Goal: Information Seeking & Learning: Learn about a topic

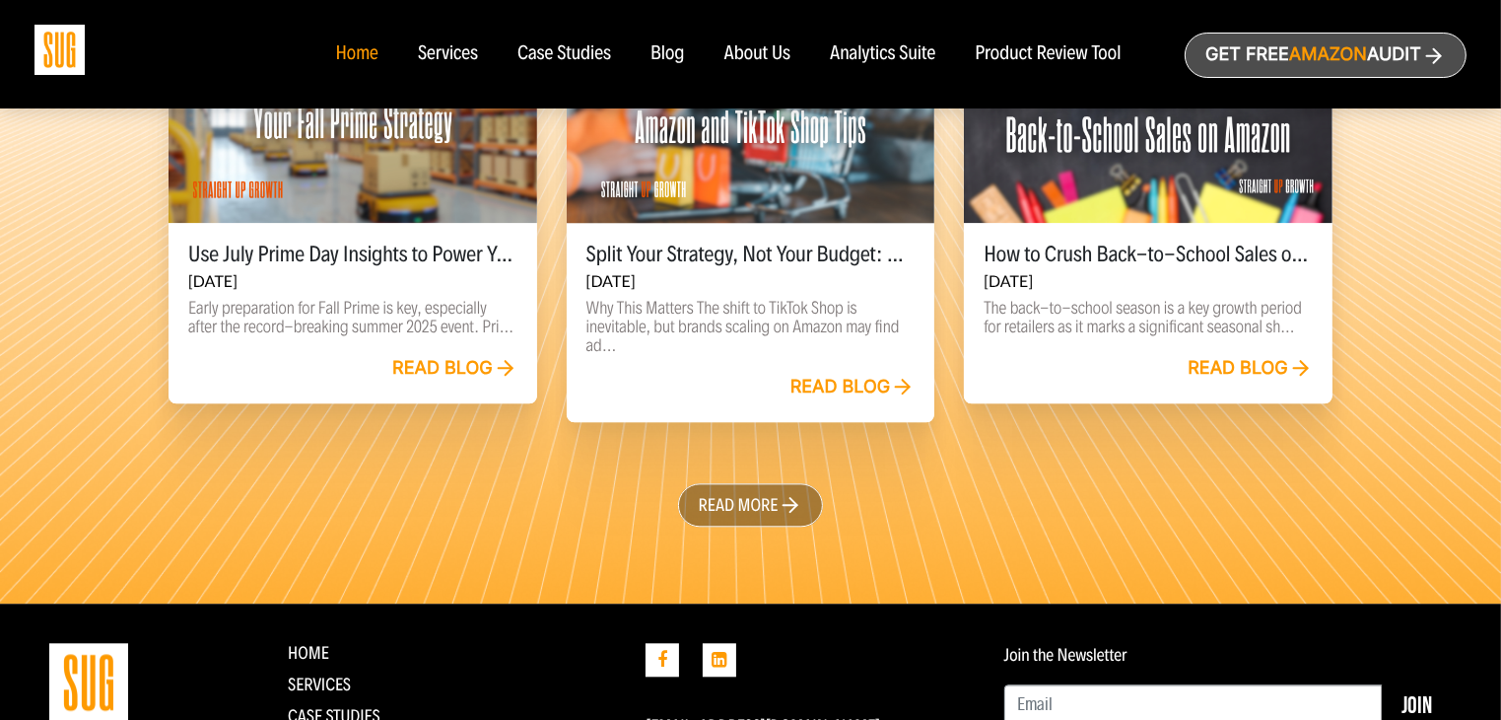
scroll to position [4119, 0]
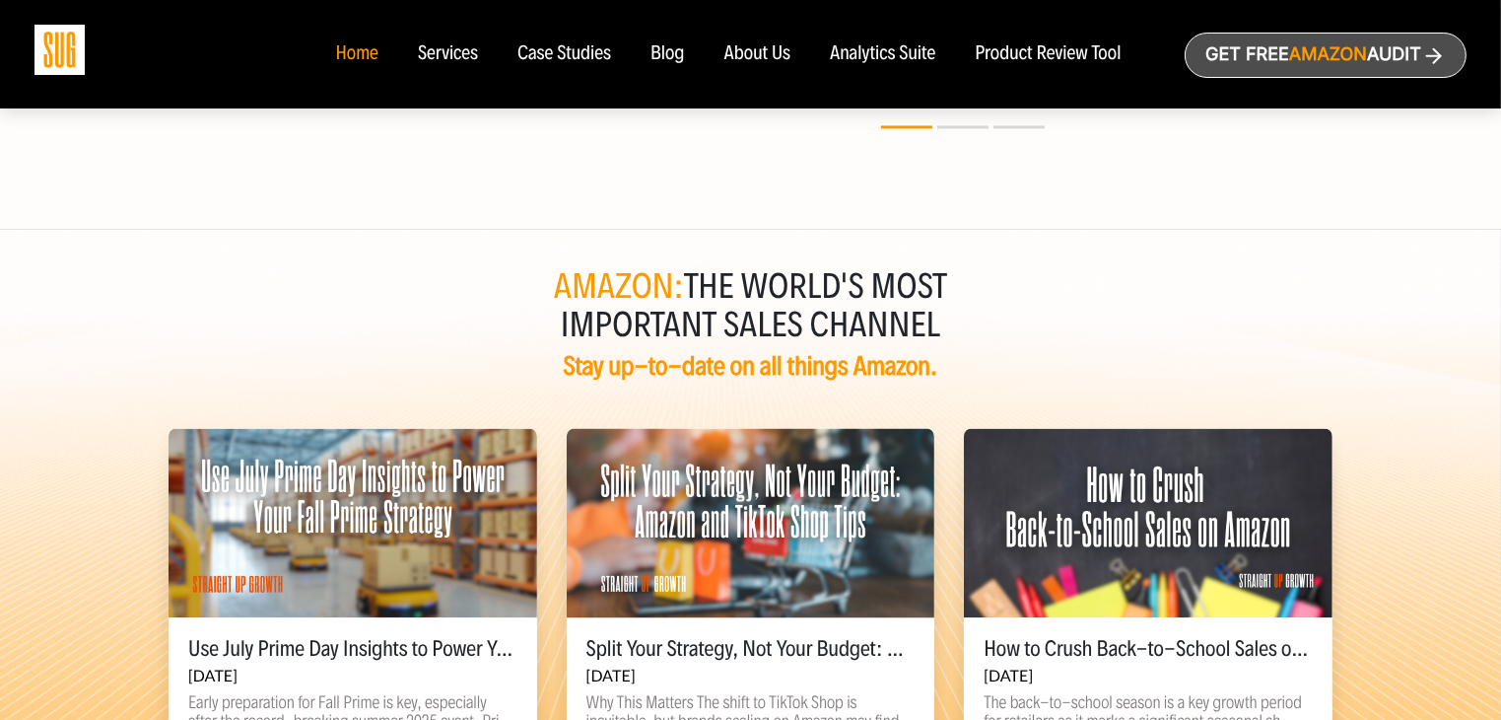
click at [469, 52] on div "Services" at bounding box center [448, 54] width 60 height 22
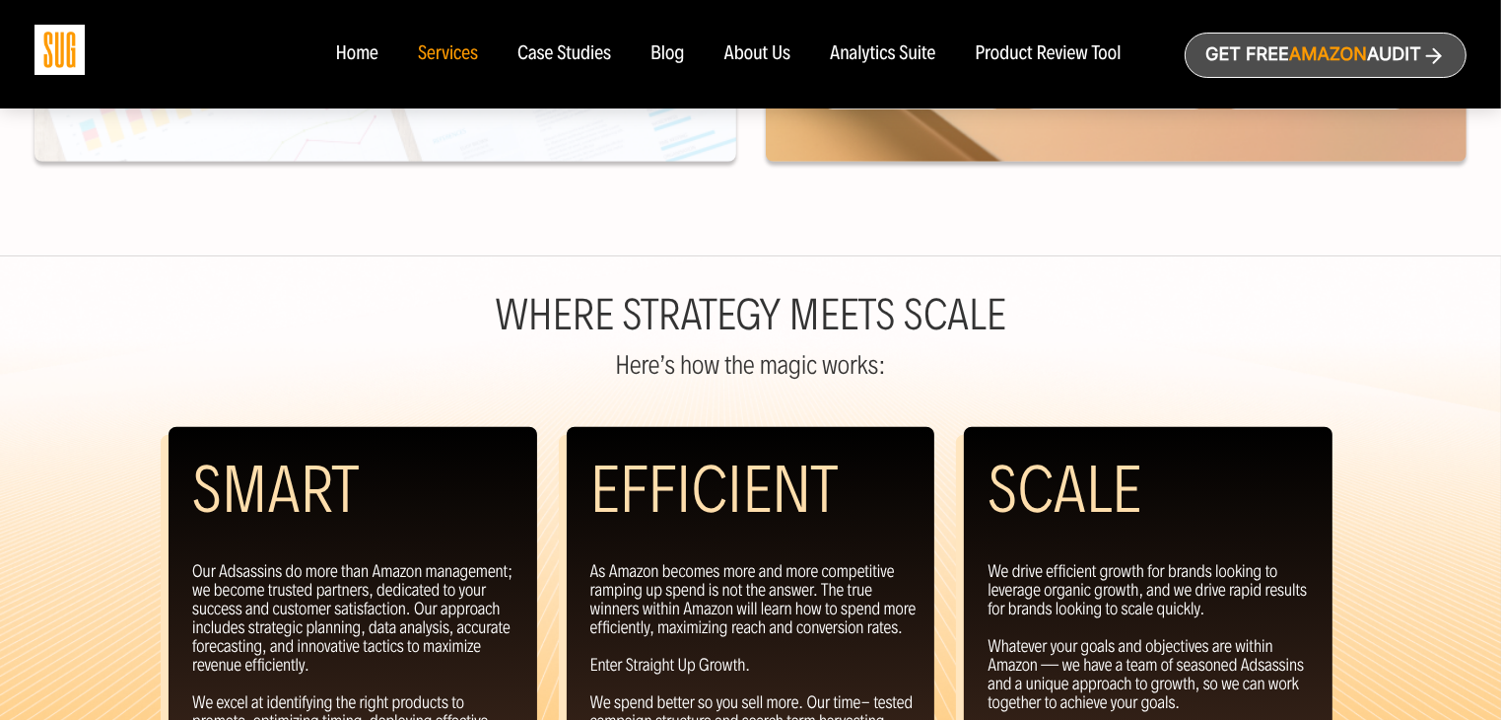
scroll to position [1568, 0]
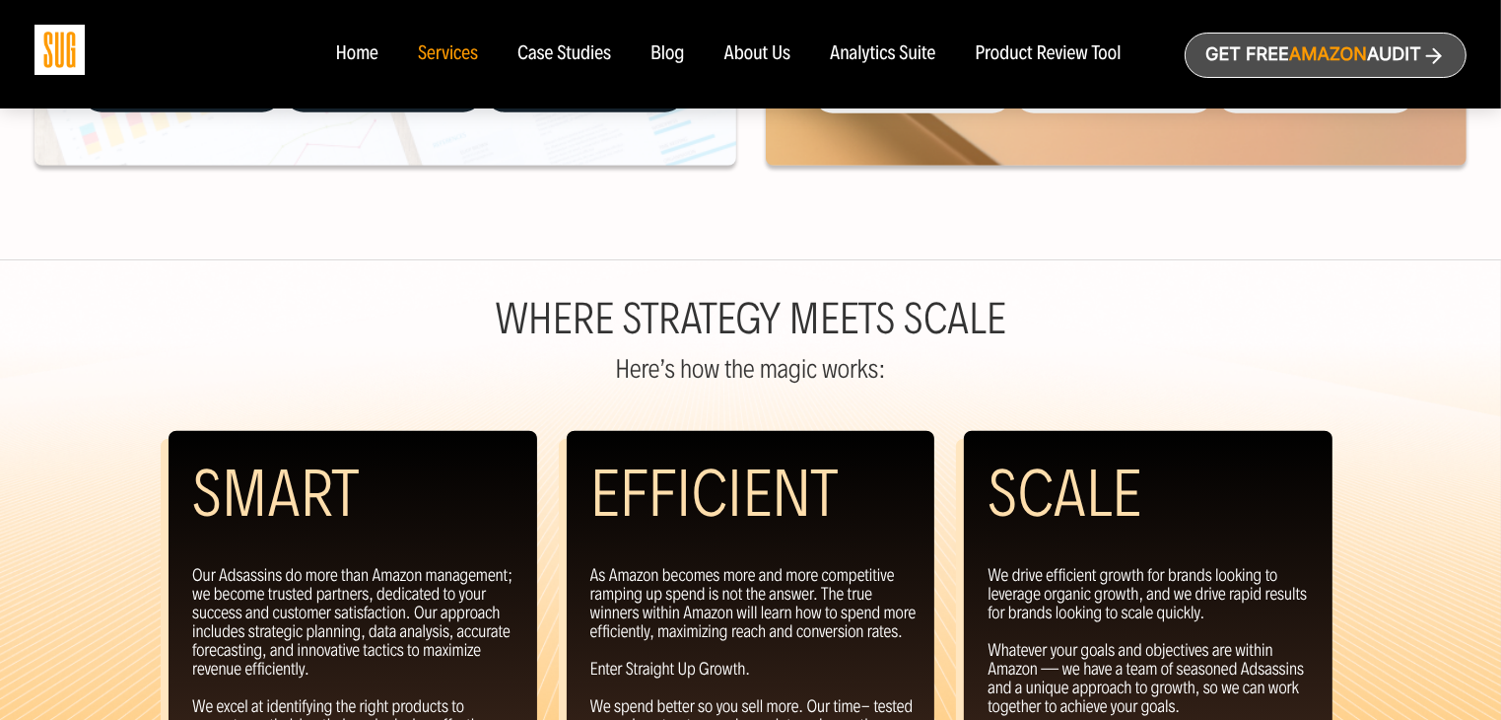
click at [556, 45] on div "Case Studies" at bounding box center [565, 54] width 94 height 22
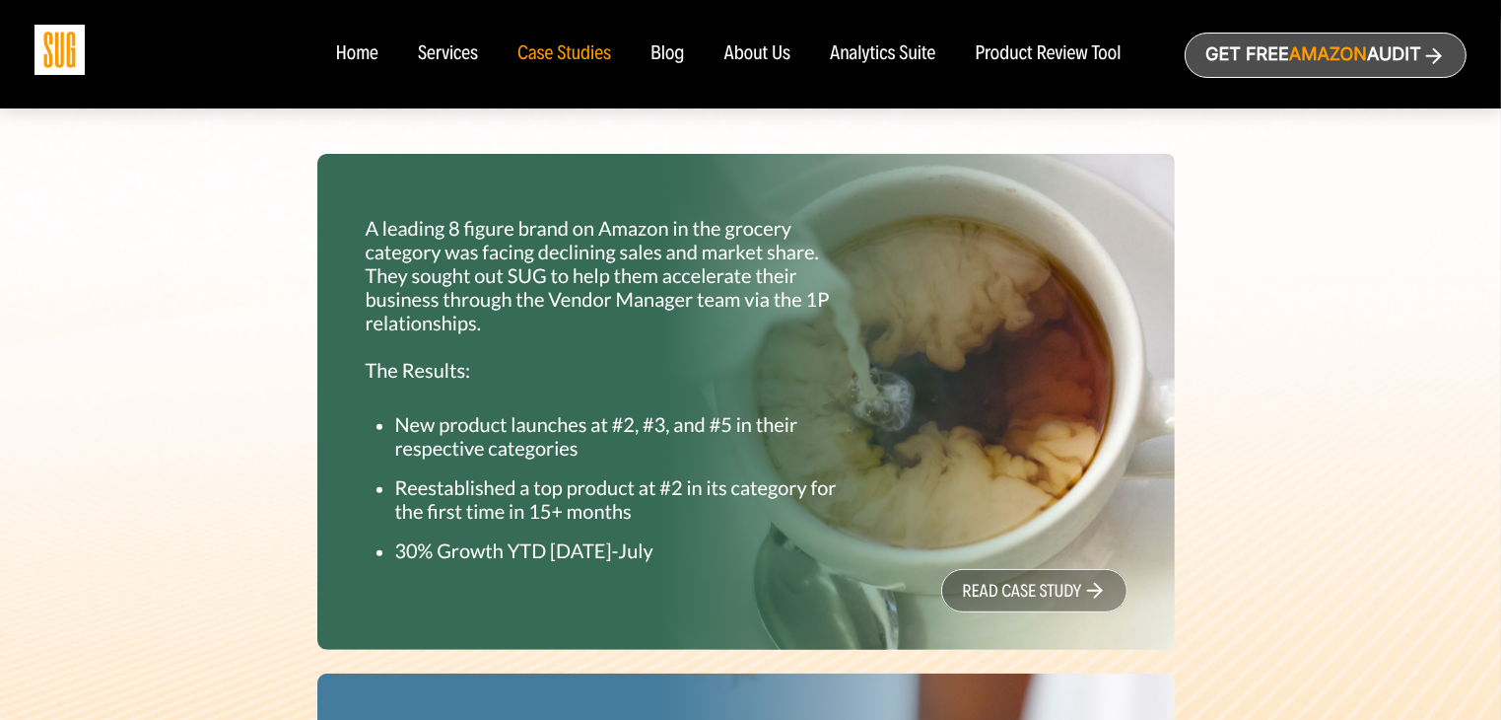
scroll to position [591, 0]
